Goal: Task Accomplishment & Management: Complete application form

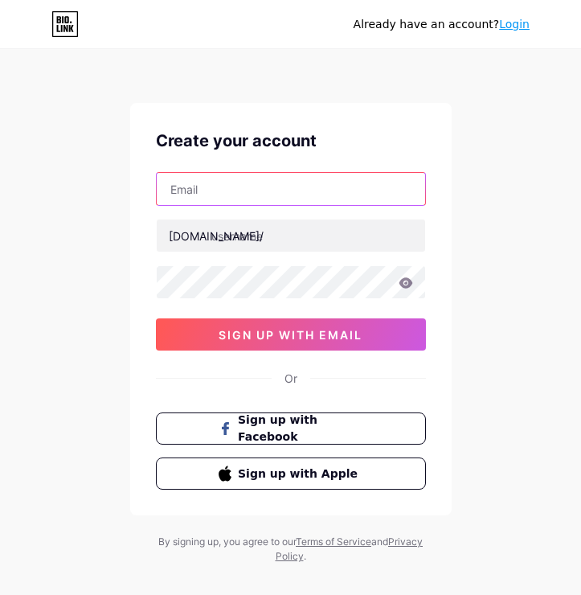
click at [267, 189] on input "text" at bounding box center [291, 189] width 268 height 32
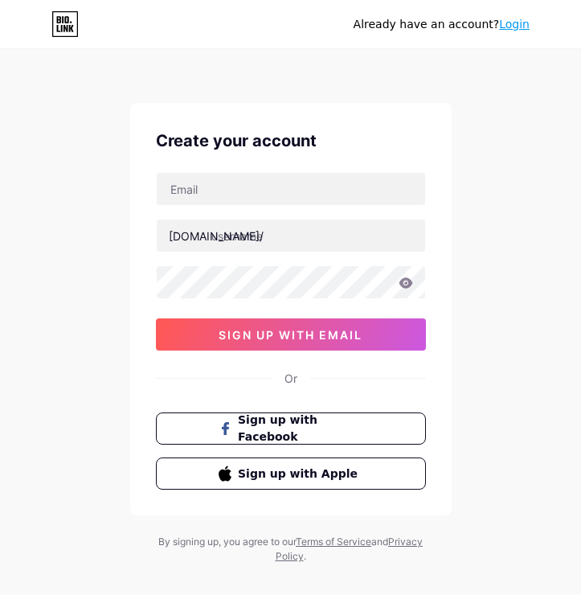
click at [312, 350] on div "Create your account [DOMAIN_NAME]/ 0cAFcWeA5ky32jQHFvxHqN5rAgxGuYKUarSySmTUXUwa…" at bounding box center [290, 309] width 321 height 412
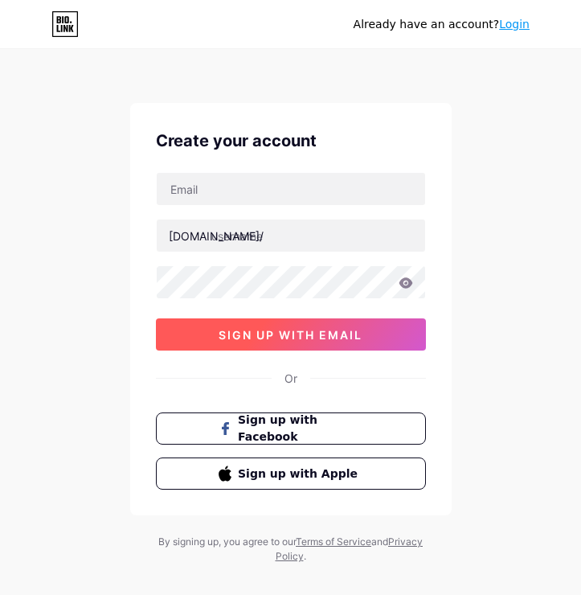
click at [313, 350] on button "sign up with email" at bounding box center [291, 334] width 270 height 32
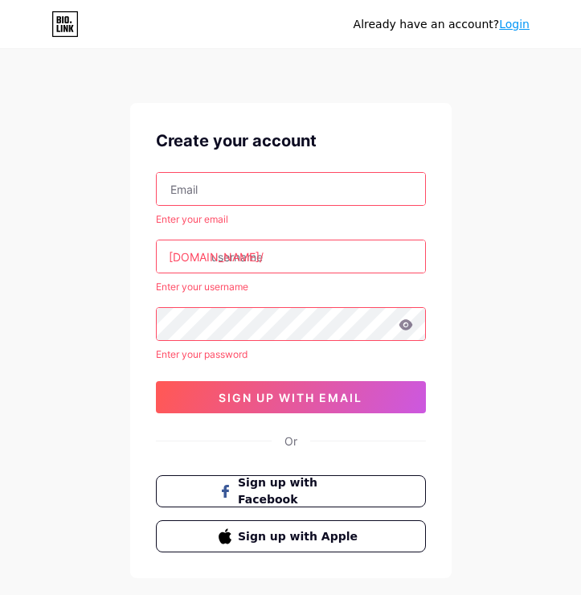
click at [251, 215] on div "Enter your email" at bounding box center [291, 219] width 270 height 14
click at [251, 189] on input "text" at bounding box center [291, 189] width 268 height 32
click at [243, 204] on input "text" at bounding box center [291, 189] width 268 height 32
paste input "[EMAIL_ADDRESS][DOMAIN_NAME]"
type input "[EMAIL_ADDRESS][DOMAIN_NAME]"
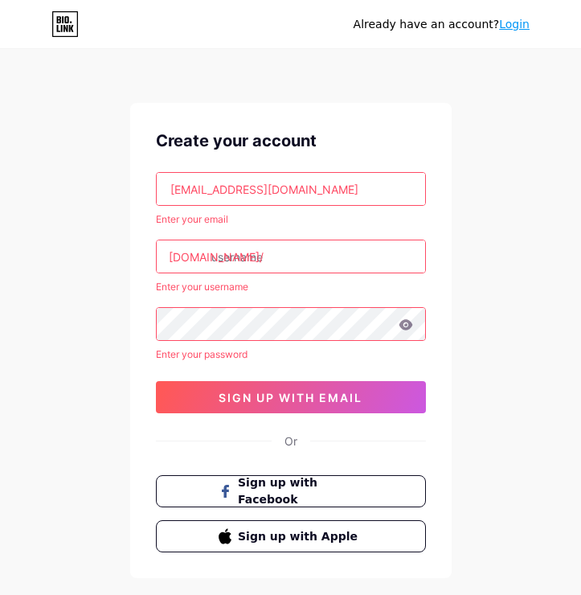
click at [241, 254] on input "text" at bounding box center [291, 256] width 268 height 32
click at [247, 259] on input "text" at bounding box center [291, 256] width 268 height 32
click at [331, 192] on input "[EMAIL_ADDRESS][DOMAIN_NAME]" at bounding box center [291, 189] width 268 height 32
click at [273, 250] on input "text" at bounding box center [291, 256] width 268 height 32
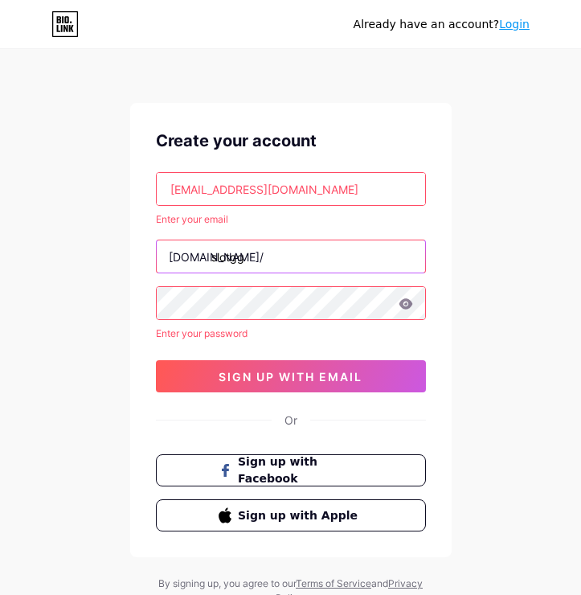
type input "slotgg"
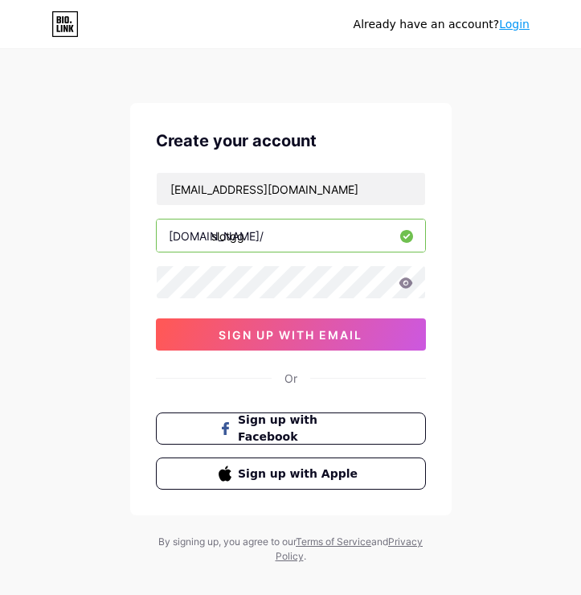
click at [233, 252] on div "[EMAIL_ADDRESS][DOMAIN_NAME] [DOMAIN_NAME]/ slotgg 0cAFcWeA5ky32jQHFvxHqN5rAgxG…" at bounding box center [291, 261] width 270 height 178
click at [231, 241] on input "slotgg" at bounding box center [291, 235] width 268 height 32
click at [464, 244] on div "Already have an account? Login Create your account [EMAIL_ADDRESS][DOMAIN_NAME]…" at bounding box center [290, 307] width 581 height 615
click at [501, 245] on div "Already have an account? Login Create your account [EMAIL_ADDRESS][DOMAIN_NAME]…" at bounding box center [290, 307] width 581 height 615
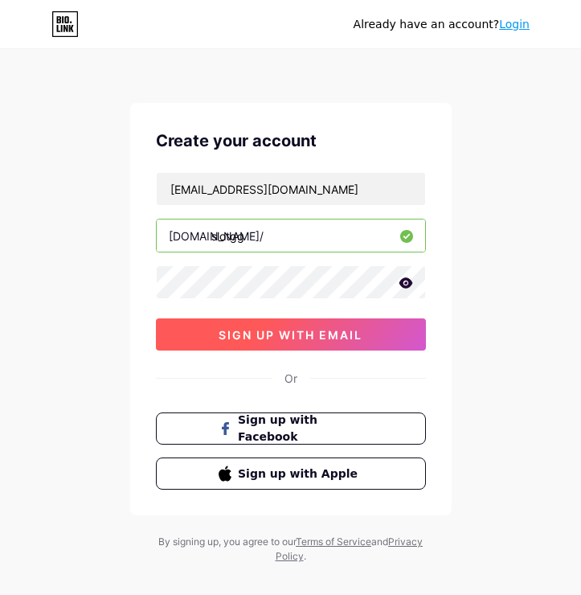
click at [347, 334] on span "sign up with email" at bounding box center [291, 335] width 144 height 14
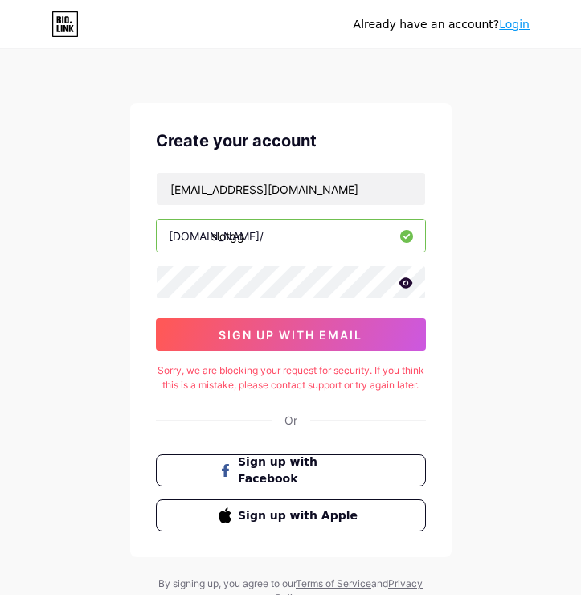
drag, startPoint x: 316, startPoint y: 346, endPoint x: 364, endPoint y: 317, distance: 56.2
click at [364, 317] on div "[EMAIL_ADDRESS][DOMAIN_NAME] [DOMAIN_NAME]/ slotgg 0cAFcWeA6okncz1qqlb8oIhkEmpB…" at bounding box center [291, 261] width 270 height 178
click at [404, 285] on icon at bounding box center [406, 282] width 14 height 10
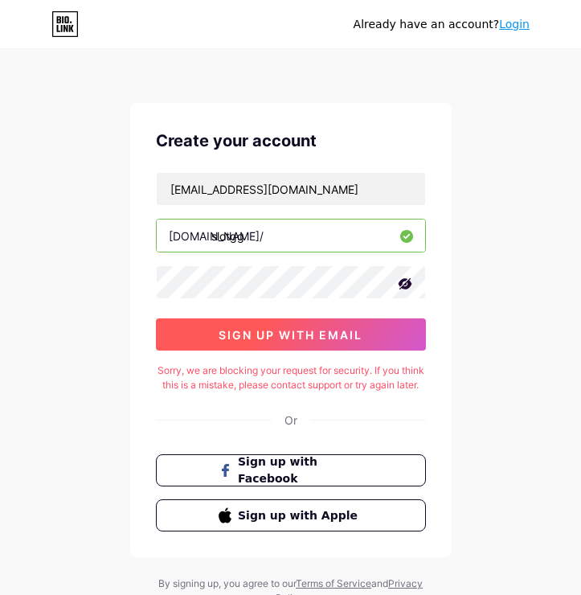
click at [368, 334] on button "sign up with email" at bounding box center [291, 334] width 270 height 32
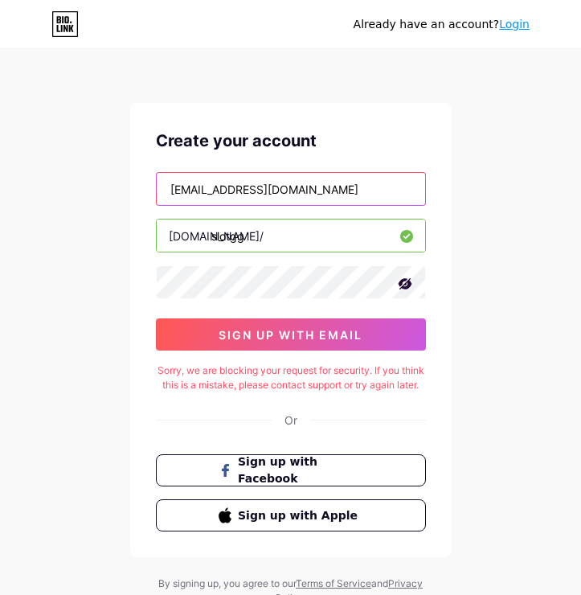
click at [330, 192] on input "[EMAIL_ADDRESS][DOMAIN_NAME]" at bounding box center [291, 189] width 268 height 32
type input "[EMAIL_ADDRESS][DOMAIN_NAME]"
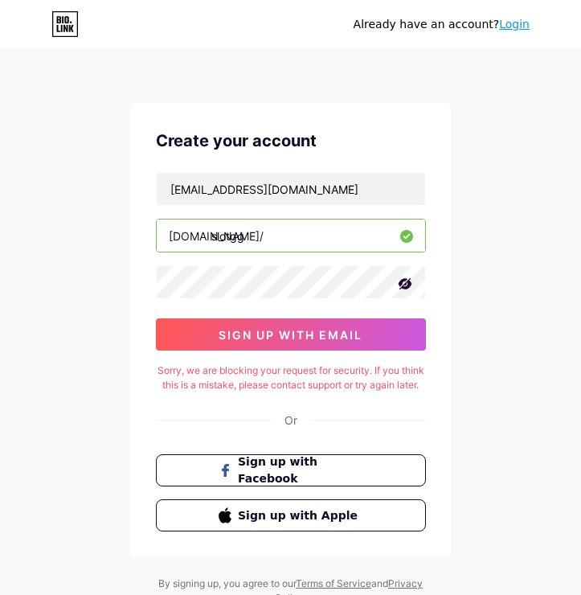
click at [454, 207] on div "Already have an account? Login Create your account [EMAIL_ADDRESS][DOMAIN_NAME]…" at bounding box center [290, 328] width 581 height 657
click at [362, 353] on div "Create your account [EMAIL_ADDRESS][DOMAIN_NAME] [DOMAIN_NAME]/ slotgg 0cAFcWeA…" at bounding box center [290, 330] width 321 height 454
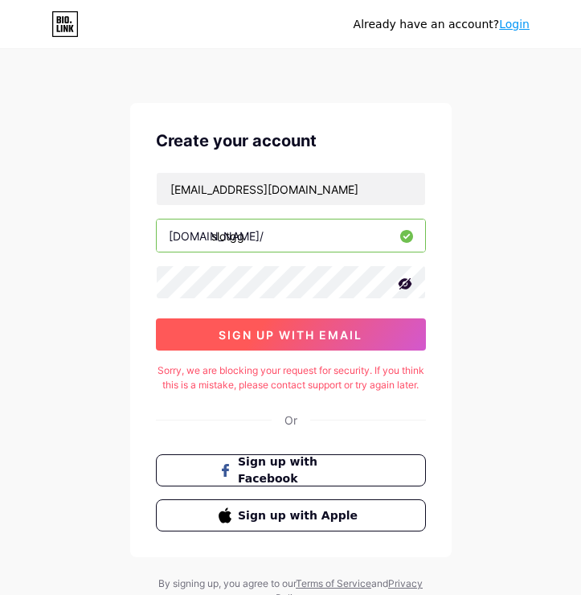
click at [358, 345] on button "sign up with email" at bounding box center [291, 334] width 270 height 32
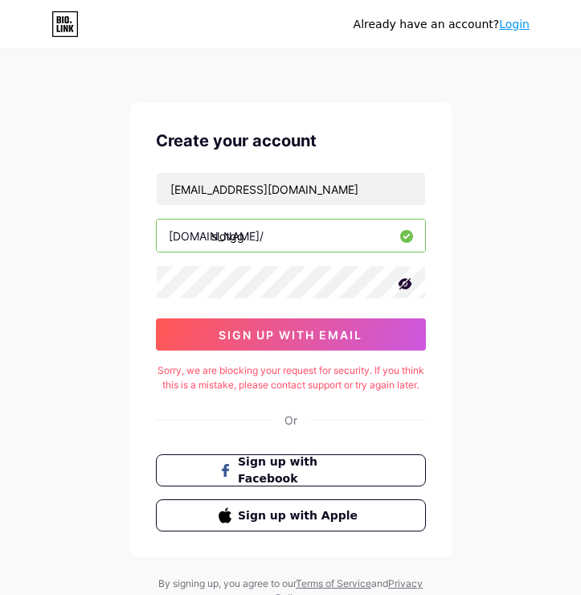
click at [263, 238] on input "slotgg" at bounding box center [291, 235] width 268 height 32
